Goal: Information Seeking & Learning: Understand process/instructions

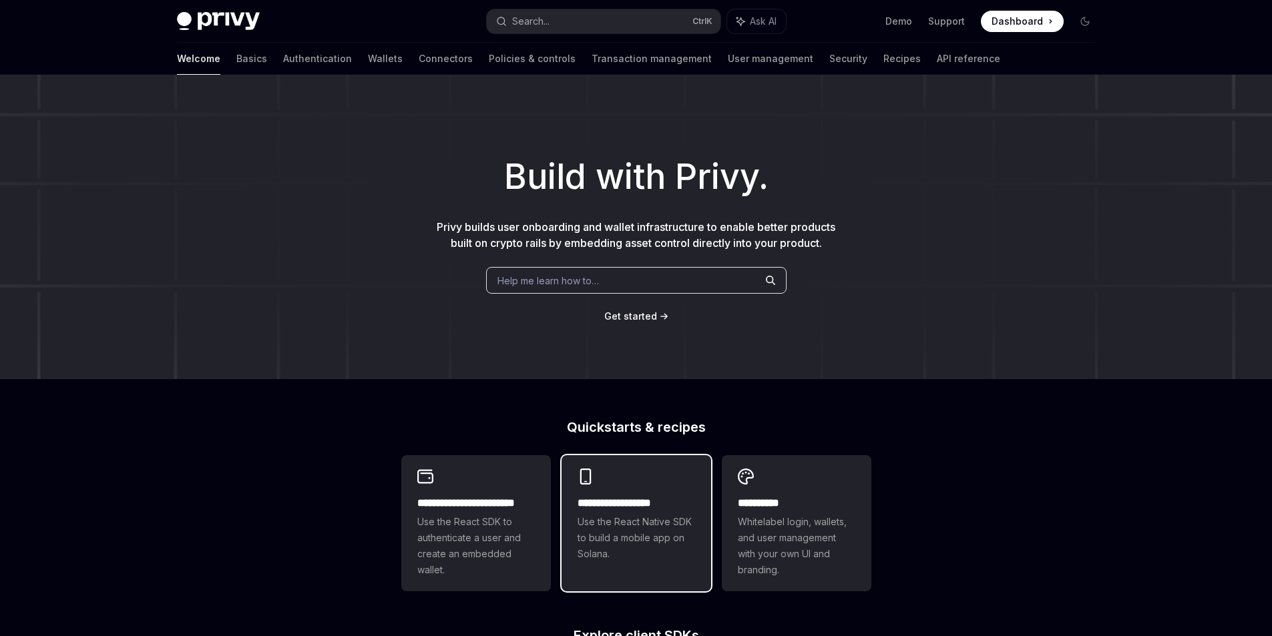
click at [656, 502] on h2 "**********" at bounding box center [635, 503] width 117 height 16
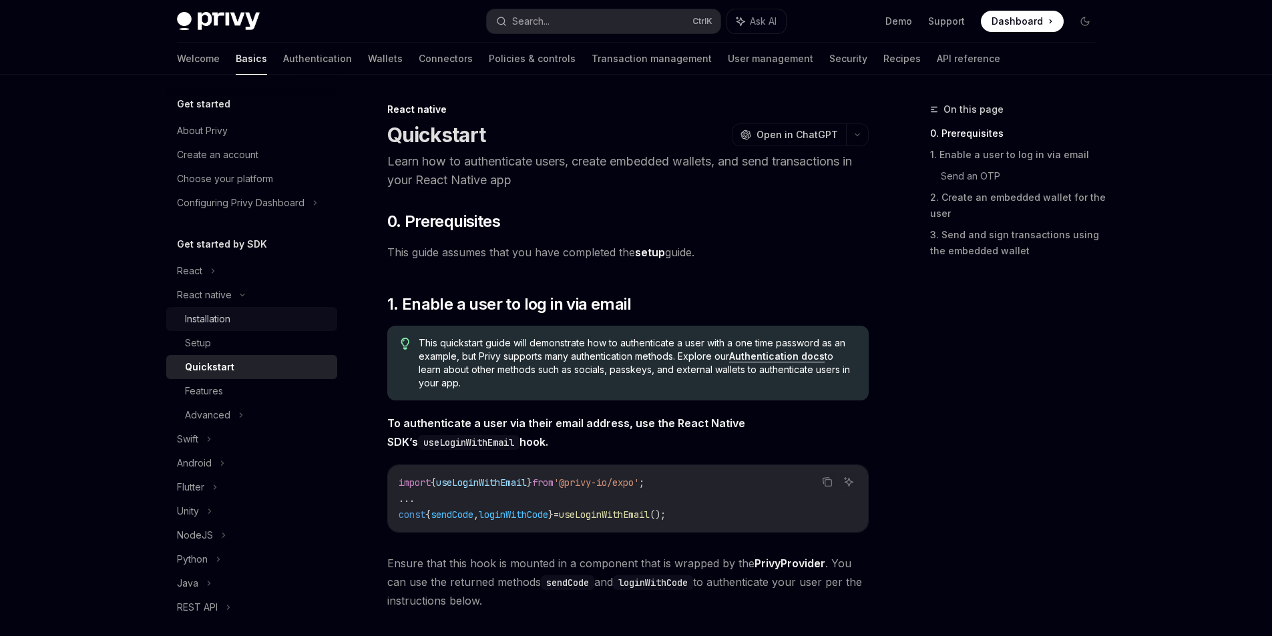
click at [226, 318] on div "Installation" at bounding box center [207, 319] width 45 height 16
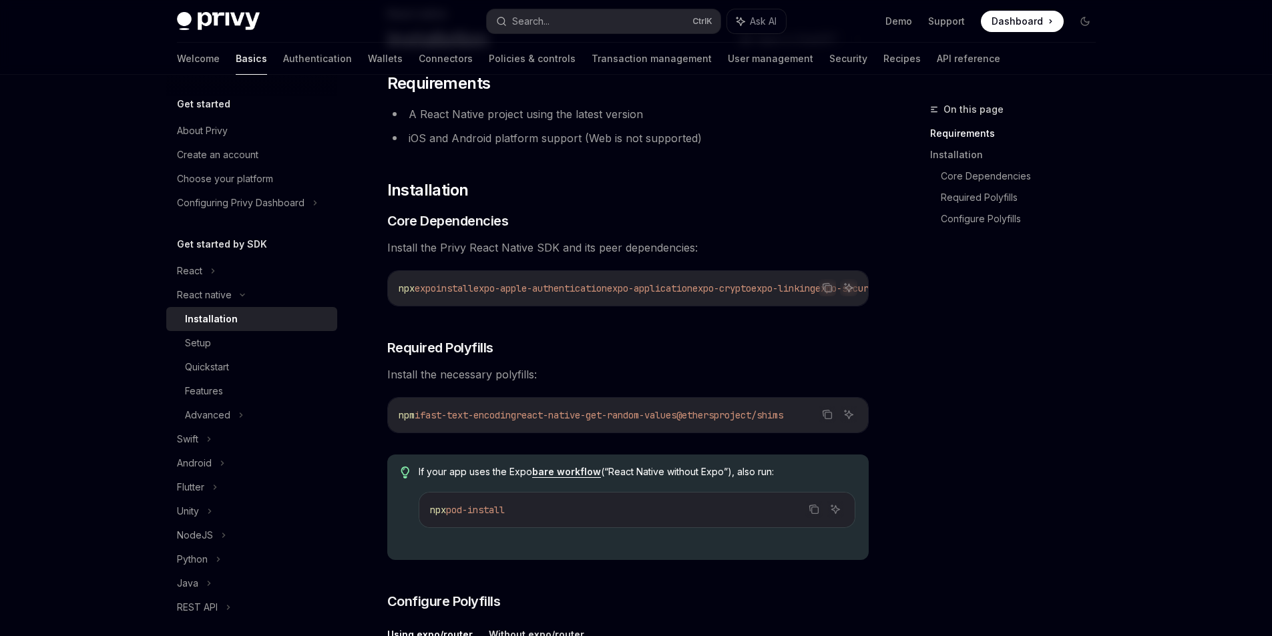
scroll to position [133, 0]
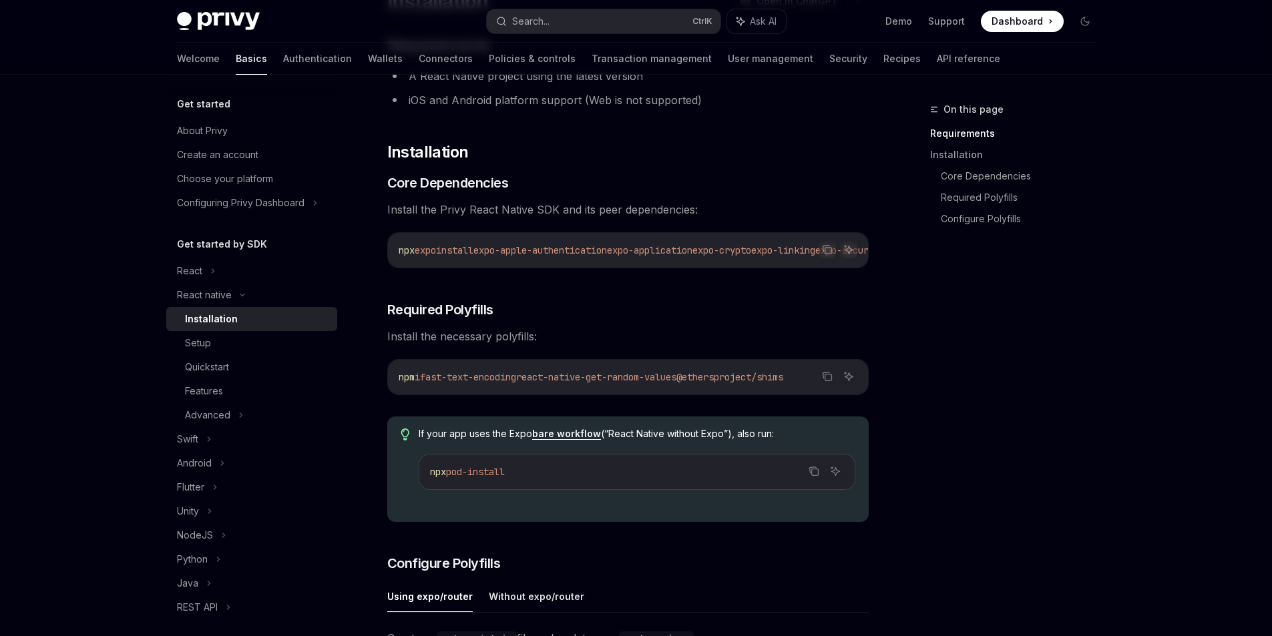
drag, startPoint x: 651, startPoint y: 380, endPoint x: 768, endPoint y: 397, distance: 118.0
click at [829, 390] on div "npm i fast-text-encoding react-native-get-random-values @ethersproject/shims" at bounding box center [628, 377] width 480 height 35
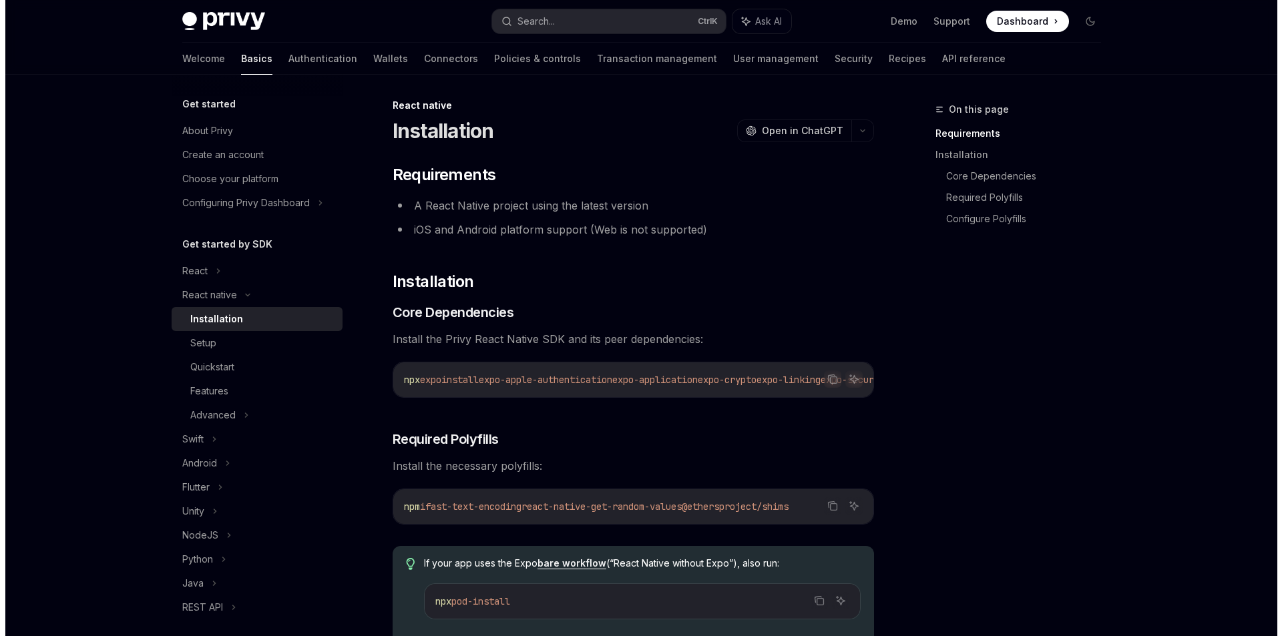
scroll to position [0, 0]
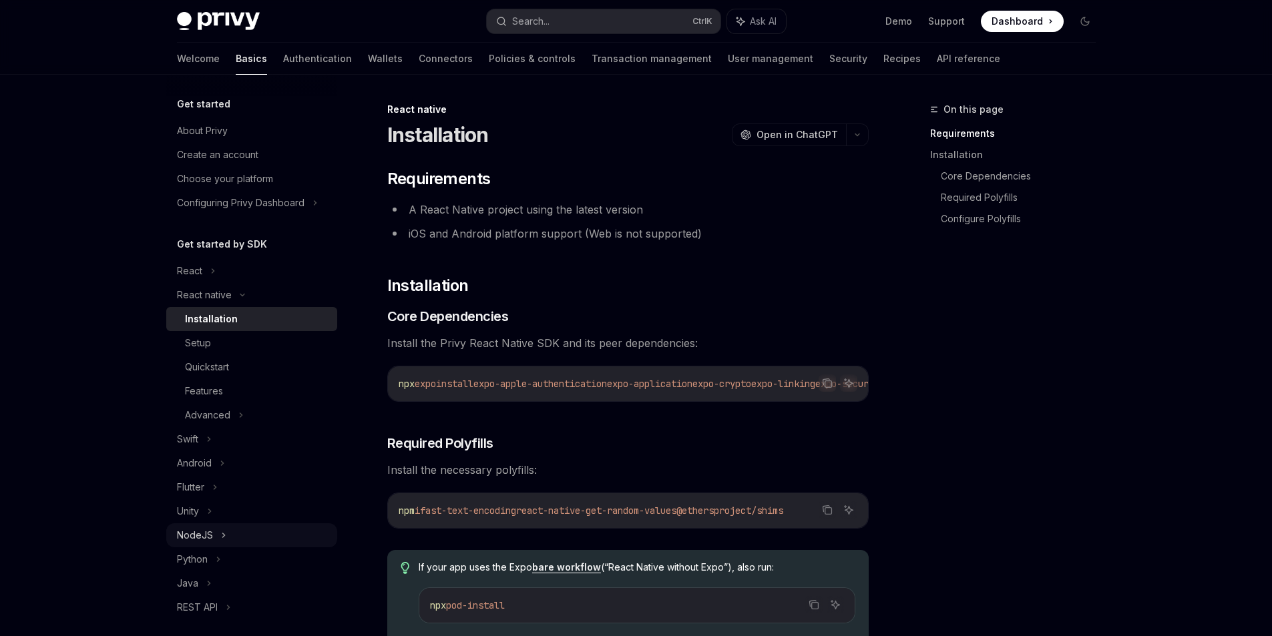
click at [229, 540] on div "NodeJS" at bounding box center [251, 535] width 171 height 24
type textarea "*"
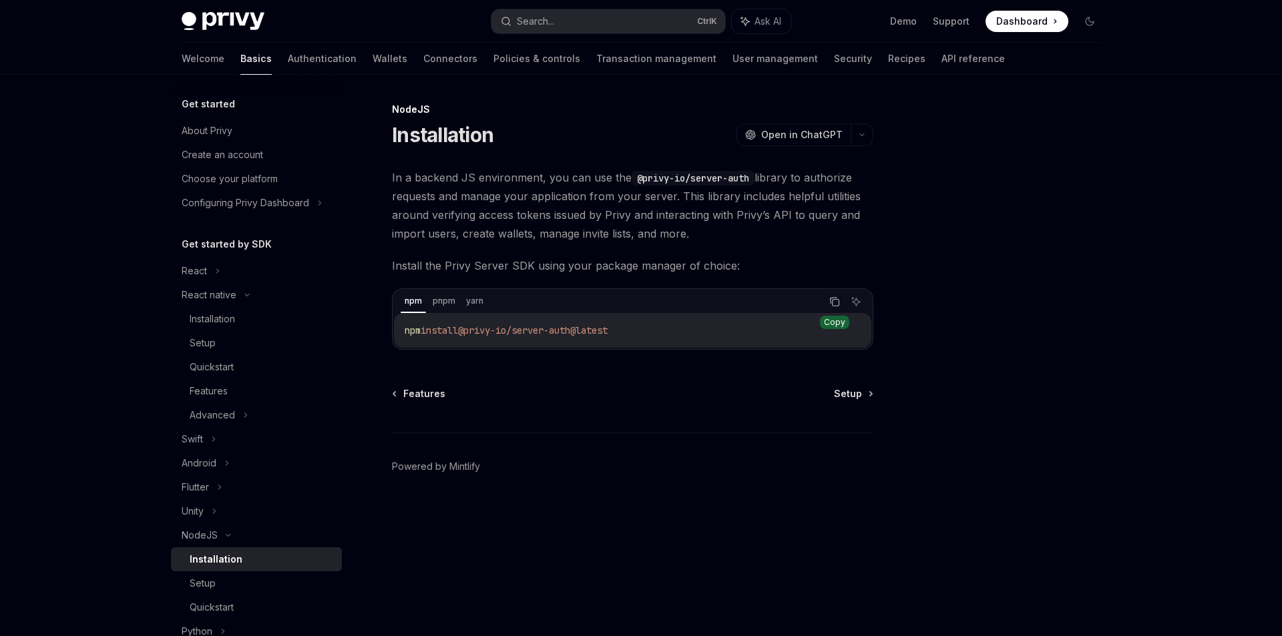
click at [832, 295] on button "Copy the contents from the code block" at bounding box center [834, 301] width 17 height 17
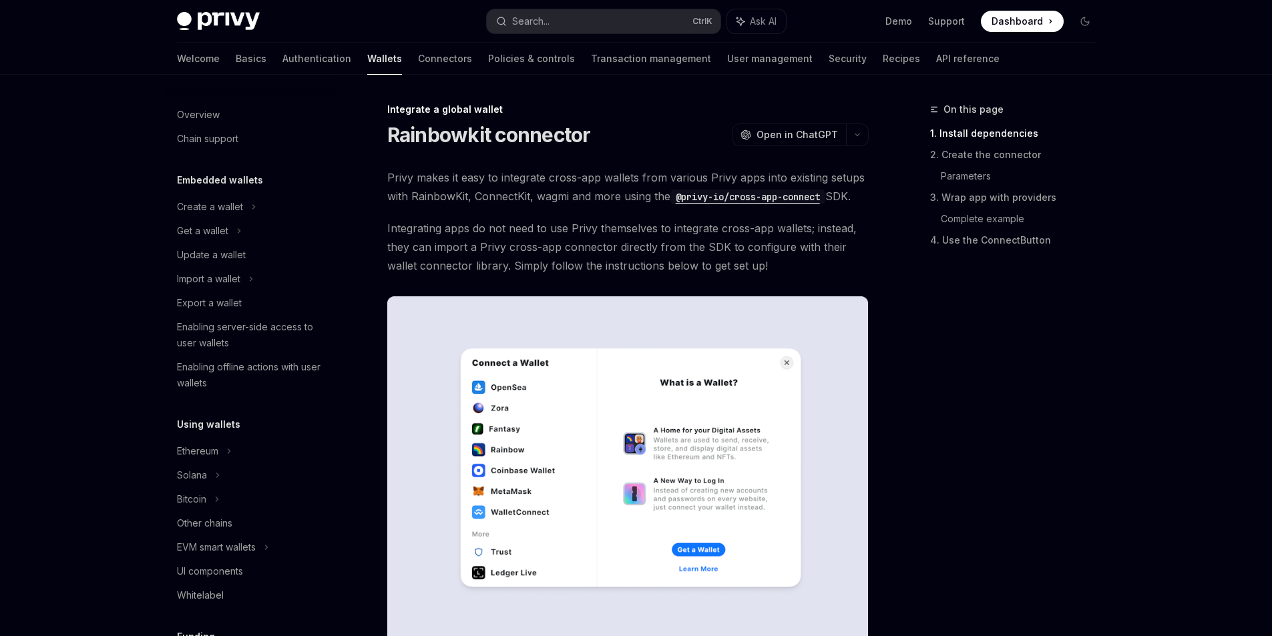
scroll to position [687, 0]
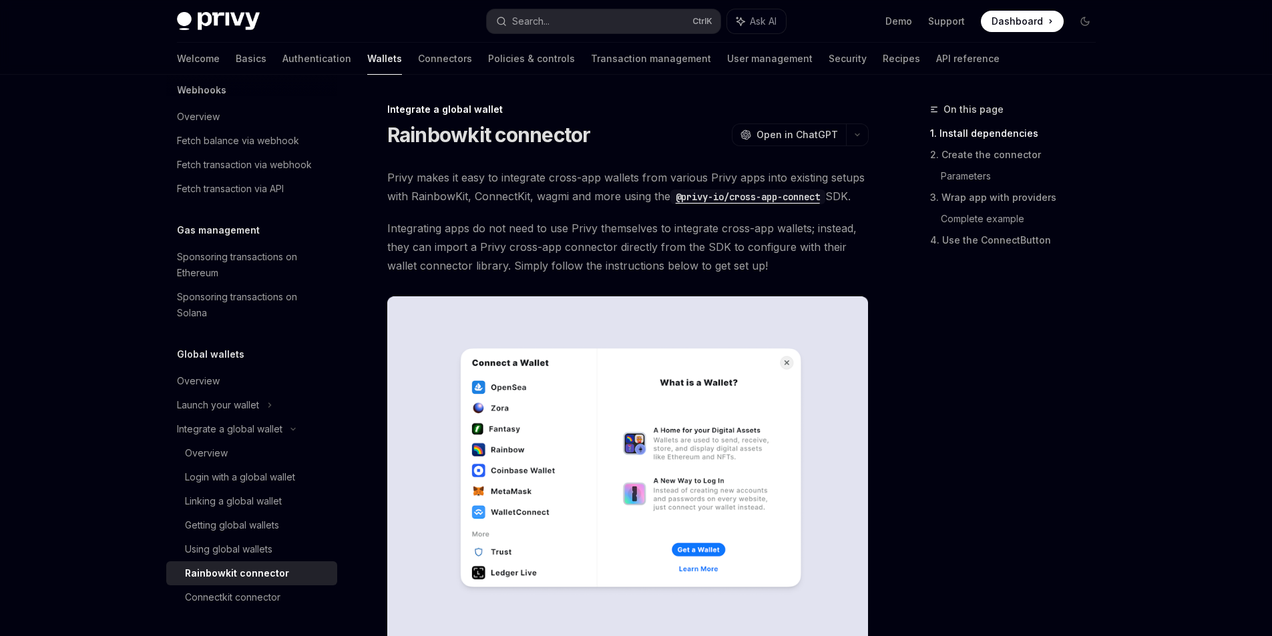
click at [749, 196] on code "@privy-io/cross-app-connect" at bounding box center [747, 197] width 155 height 15
